Goal: Find specific page/section: Find specific page/section

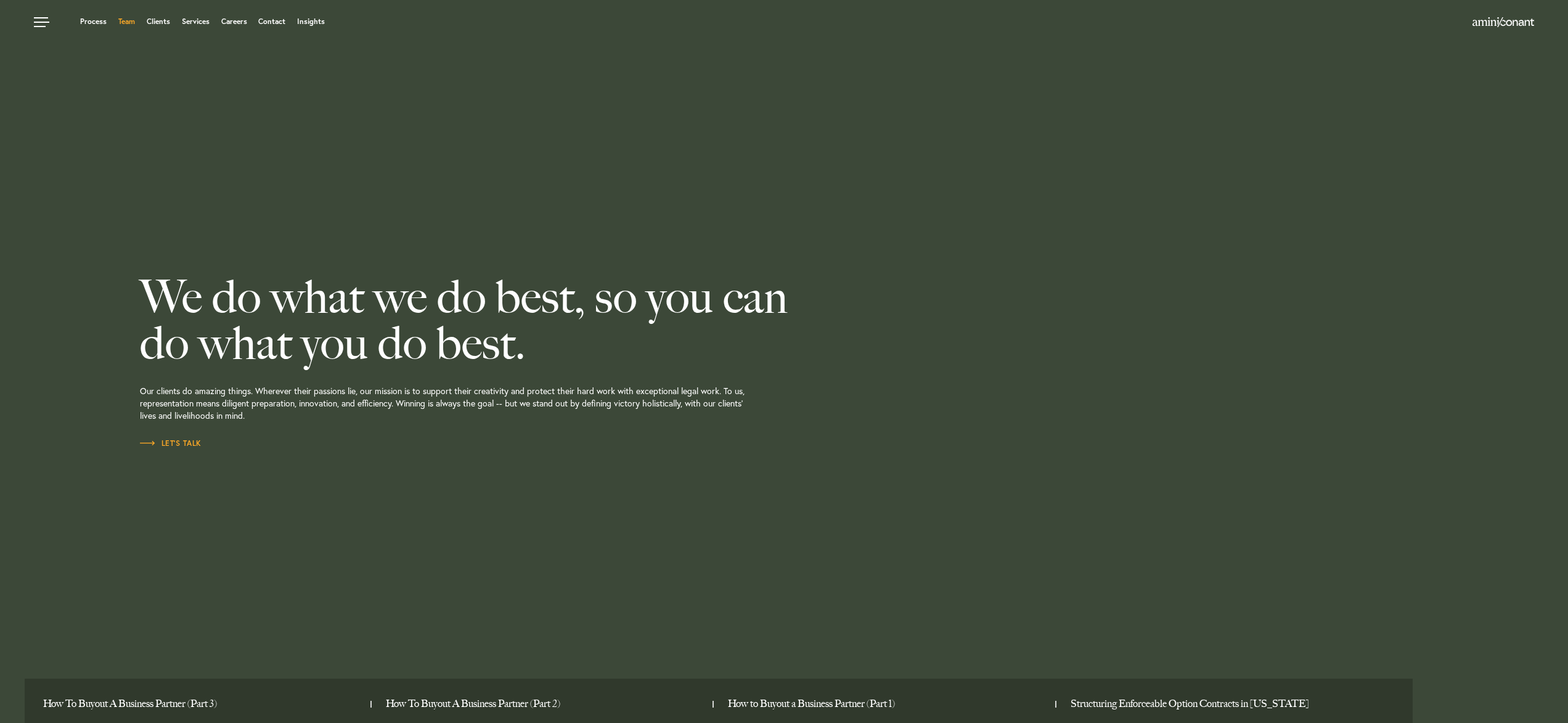
click at [128, 24] on link "Team" at bounding box center [126, 21] width 17 height 7
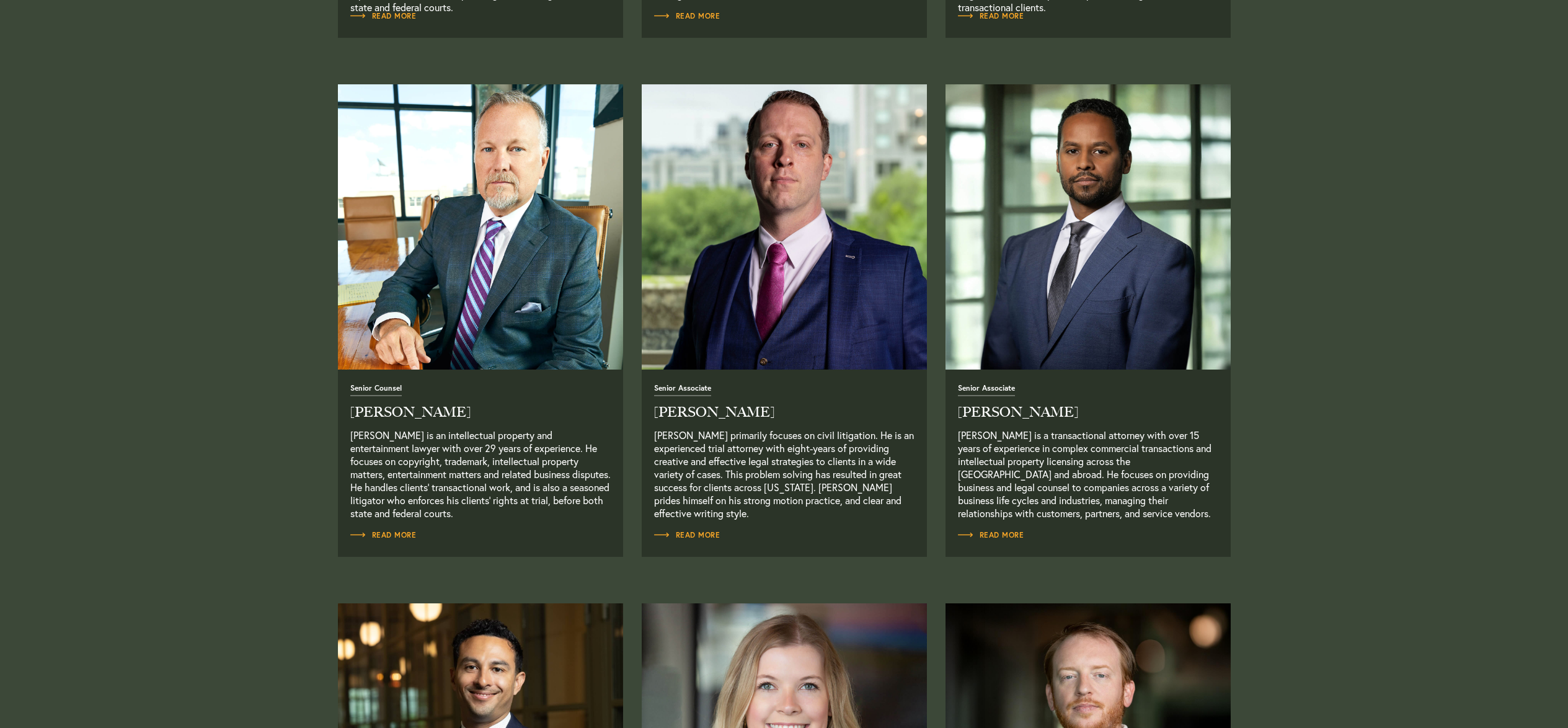
scroll to position [975, 0]
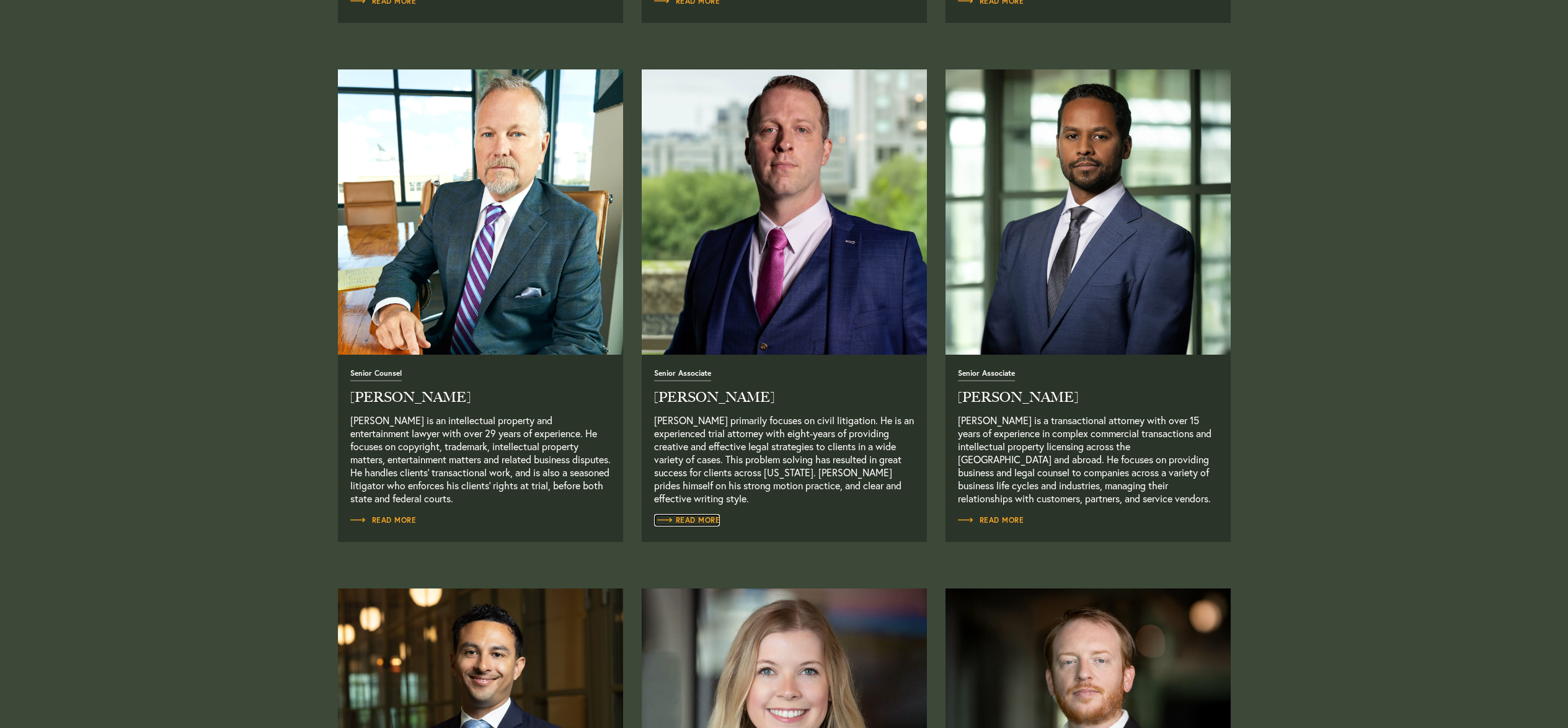
click at [700, 521] on span "Read More" at bounding box center [687, 519] width 66 height 7
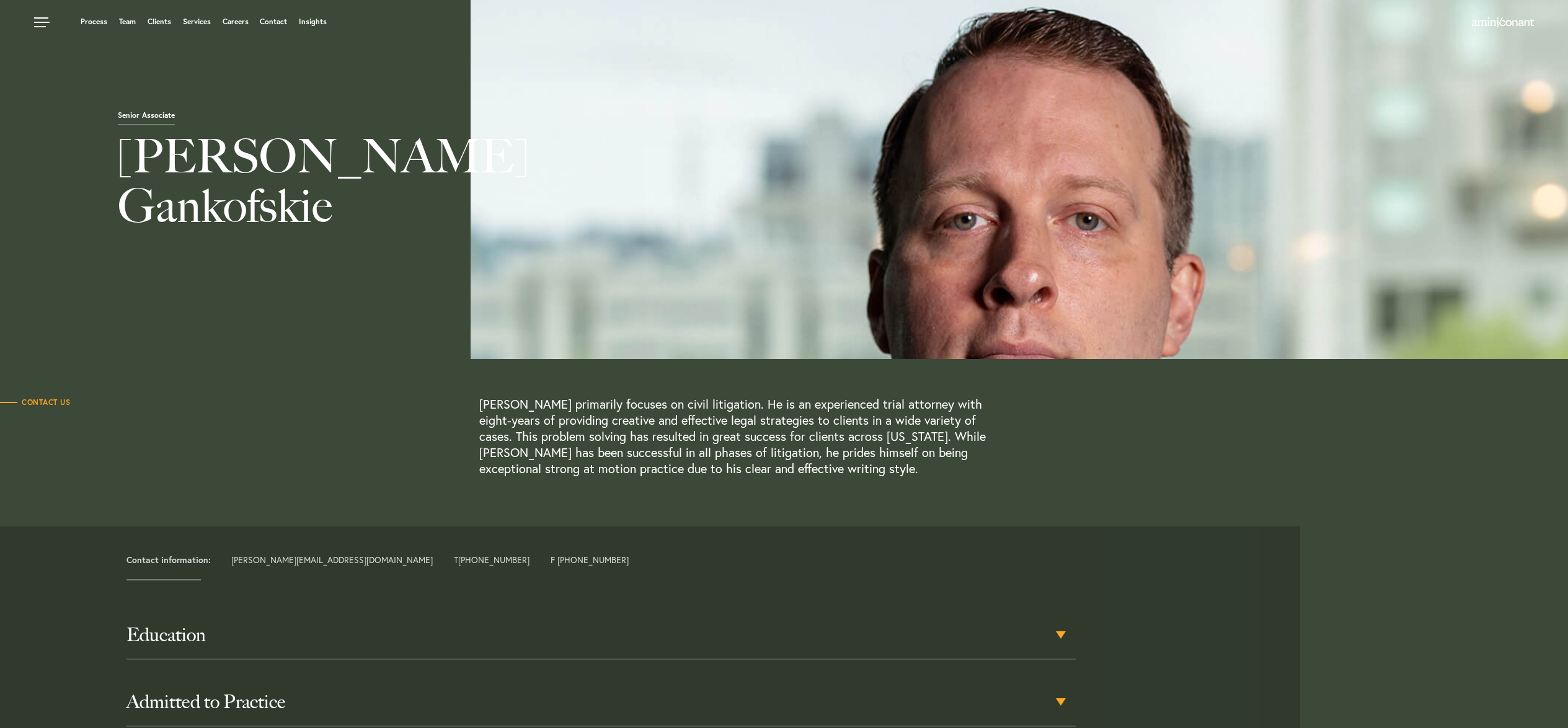
scroll to position [14, 0]
